Goal: Task Accomplishment & Management: Manage account settings

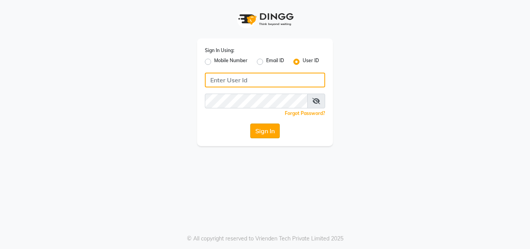
type input "salon360degree"
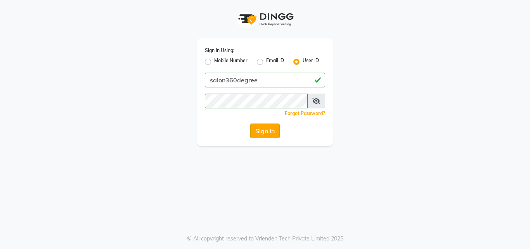
click at [268, 135] on button "Sign In" at bounding box center [264, 130] width 29 height 15
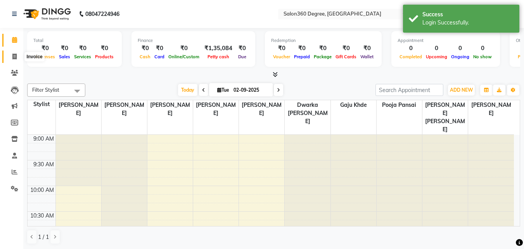
click at [14, 52] on span at bounding box center [15, 56] width 14 height 9
select select "5215"
select select "service"
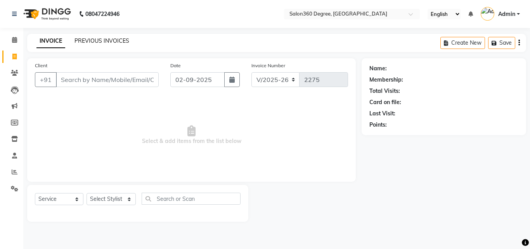
click at [113, 38] on link "PREVIOUS INVOICES" at bounding box center [102, 40] width 55 height 7
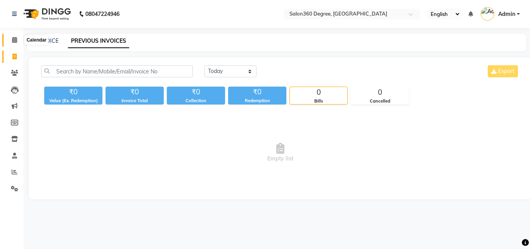
click at [12, 37] on icon at bounding box center [14, 40] width 5 height 6
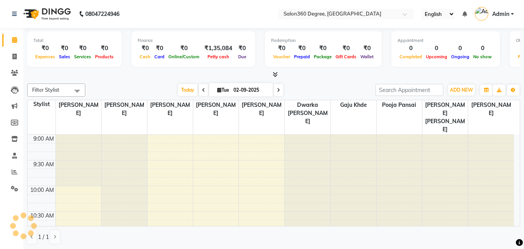
scroll to position [308, 0]
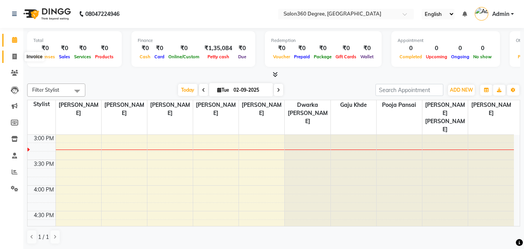
click at [12, 59] on span at bounding box center [15, 56] width 14 height 9
select select "5215"
select select "service"
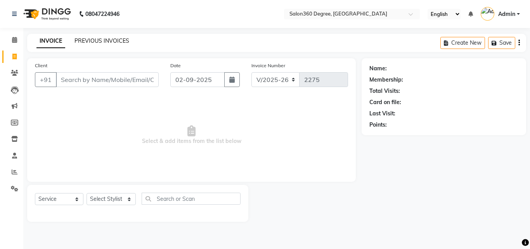
click at [98, 38] on link "PREVIOUS INVOICES" at bounding box center [102, 40] width 55 height 7
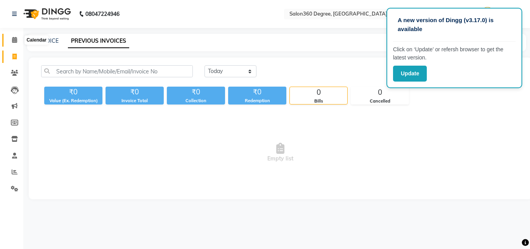
click at [13, 40] on icon at bounding box center [14, 40] width 5 height 6
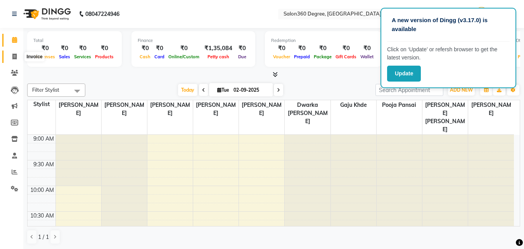
click at [16, 59] on span at bounding box center [15, 56] width 14 height 9
select select "service"
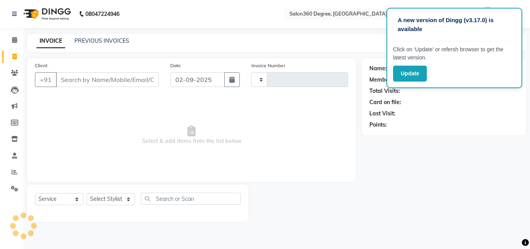
type input "2275"
select select "5215"
click at [90, 45] on div "INVOICE PREVIOUS INVOICES" at bounding box center [82, 41] width 111 height 9
click at [92, 42] on link "PREVIOUS INVOICES" at bounding box center [102, 40] width 55 height 7
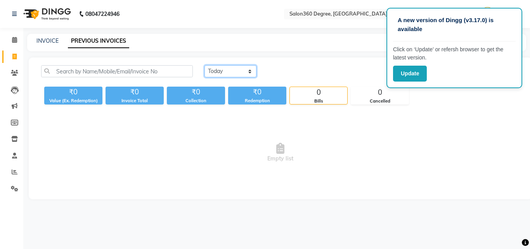
click at [250, 75] on select "[DATE] [DATE] Custom Range" at bounding box center [231, 71] width 52 height 12
click at [205, 65] on select "[DATE] [DATE] Custom Range" at bounding box center [231, 71] width 52 height 12
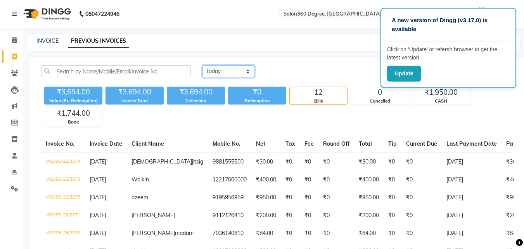
click at [250, 71] on select "[DATE] [DATE] Custom Range" at bounding box center [229, 71] width 52 height 12
select select "[DATE]"
click at [203, 65] on select "[DATE] [DATE] Custom Range" at bounding box center [229, 71] width 52 height 12
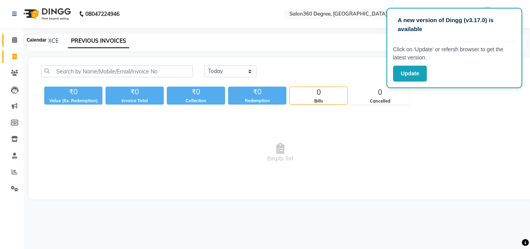
click at [12, 40] on icon at bounding box center [14, 40] width 5 height 6
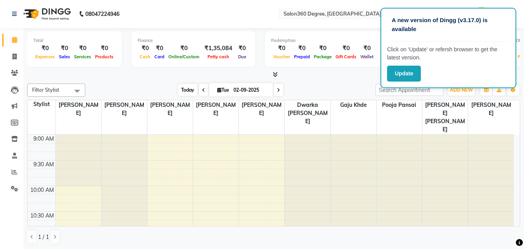
scroll to position [0, 0]
